Goal: Transaction & Acquisition: Book appointment/travel/reservation

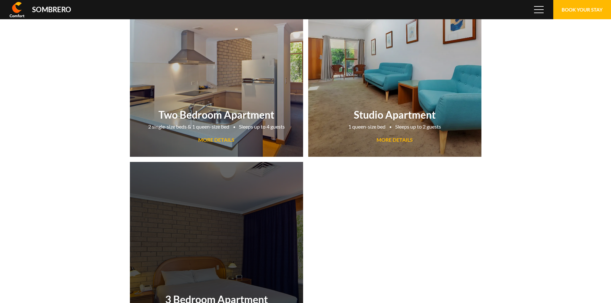
scroll to position [42779, 0]
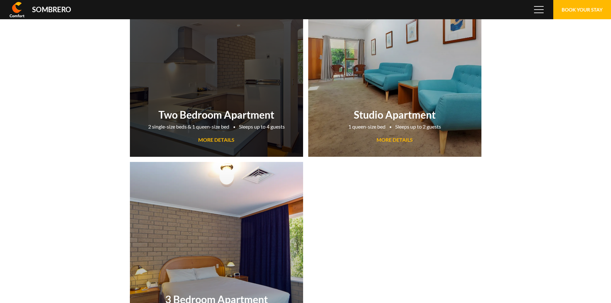
click at [220, 139] on span "MORE DETAILS" at bounding box center [216, 140] width 36 height 6
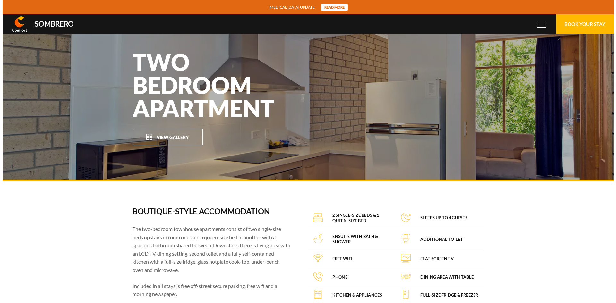
scroll to position [42779, 0]
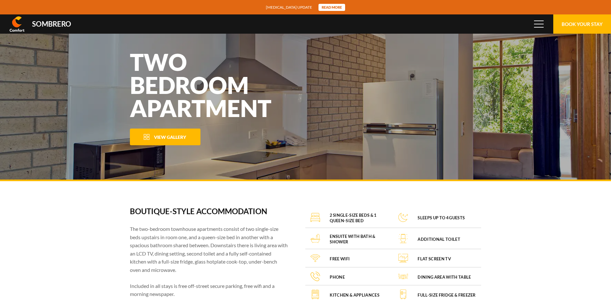
click at [165, 143] on button "View Gallery" at bounding box center [165, 137] width 71 height 17
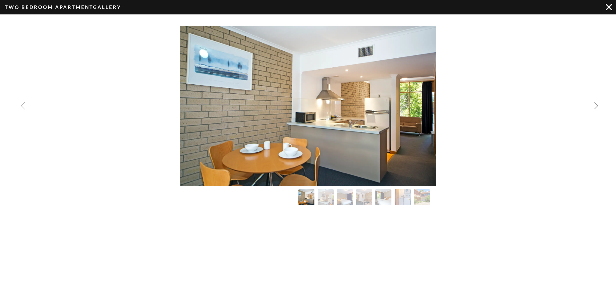
click at [597, 105] on img "Next slide" at bounding box center [596, 106] width 8 height 8
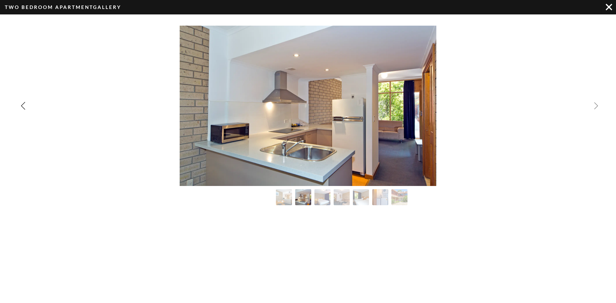
click at [597, 105] on img "Next slide" at bounding box center [596, 106] width 8 height 8
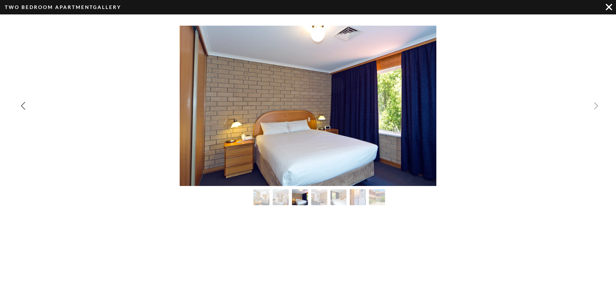
click at [597, 105] on img "Next slide" at bounding box center [596, 106] width 8 height 8
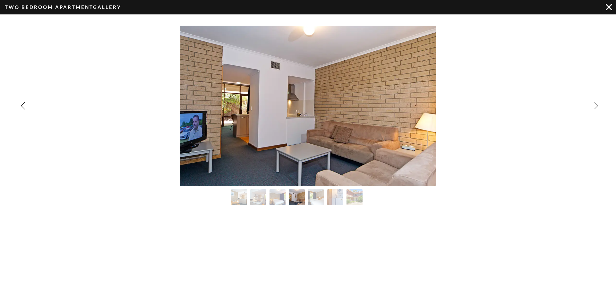
click at [597, 105] on img "Next slide" at bounding box center [596, 106] width 8 height 8
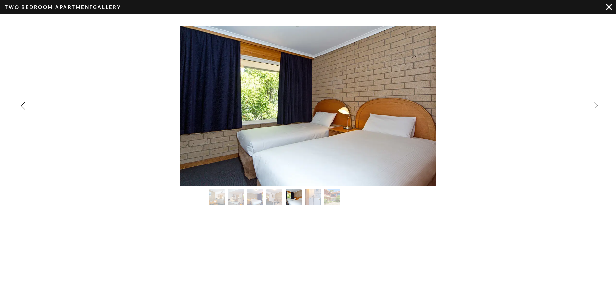
click at [597, 105] on img "Next slide" at bounding box center [596, 106] width 8 height 8
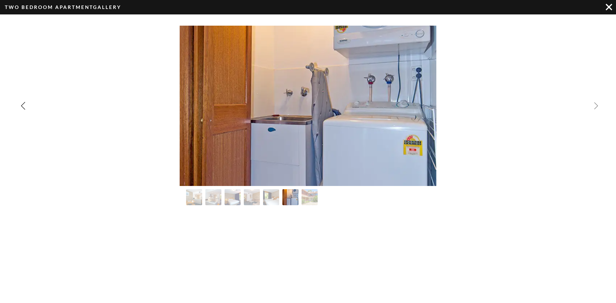
click at [597, 105] on img "Next slide" at bounding box center [596, 106] width 8 height 8
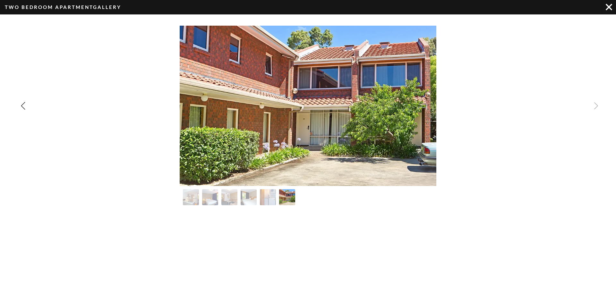
click at [596, 105] on div "Image Gallery" at bounding box center [308, 106] width 616 height 160
click at [604, 6] on div "Image Gallery" at bounding box center [608, 7] width 14 height 14
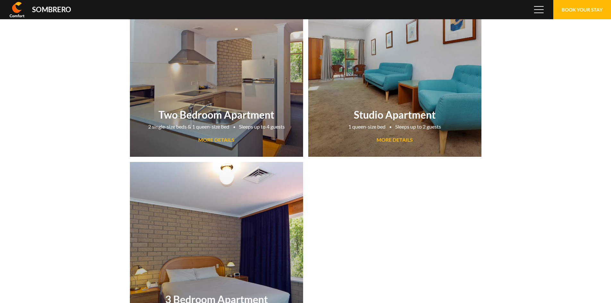
scroll to position [42779, 0]
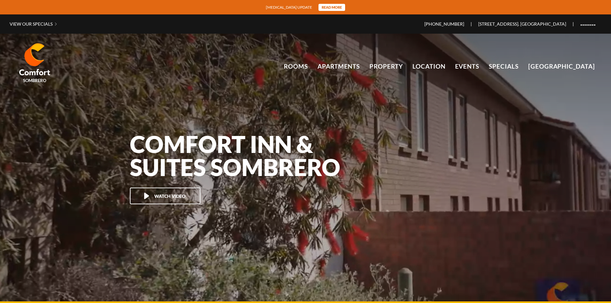
scroll to position [42779, 0]
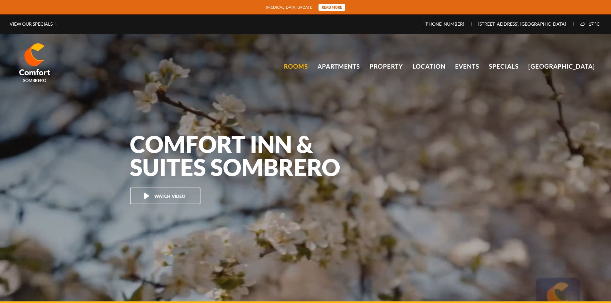
click at [303, 67] on link "Rooms" at bounding box center [296, 67] width 24 height 10
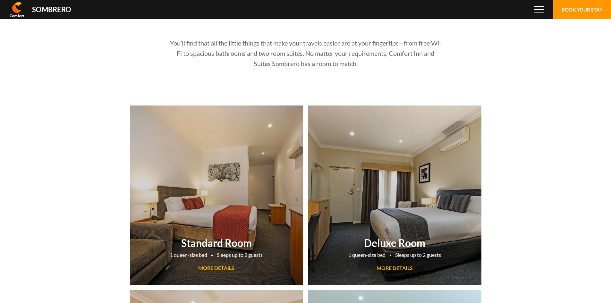
click at [594, 8] on button "Book Your Stay" at bounding box center [582, 9] width 58 height 19
